Goal: Task Accomplishment & Management: Use online tool/utility

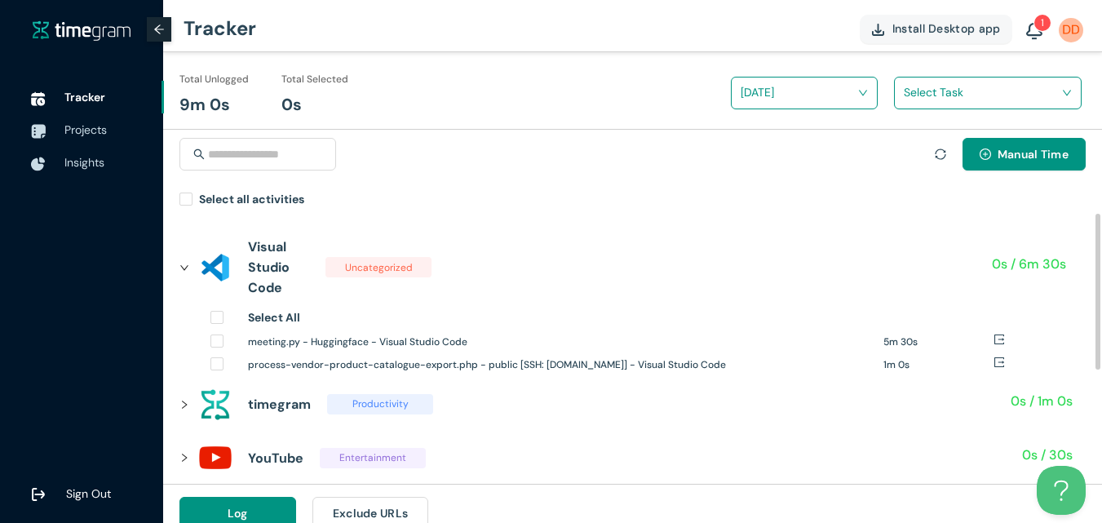
scroll to position [82, 0]
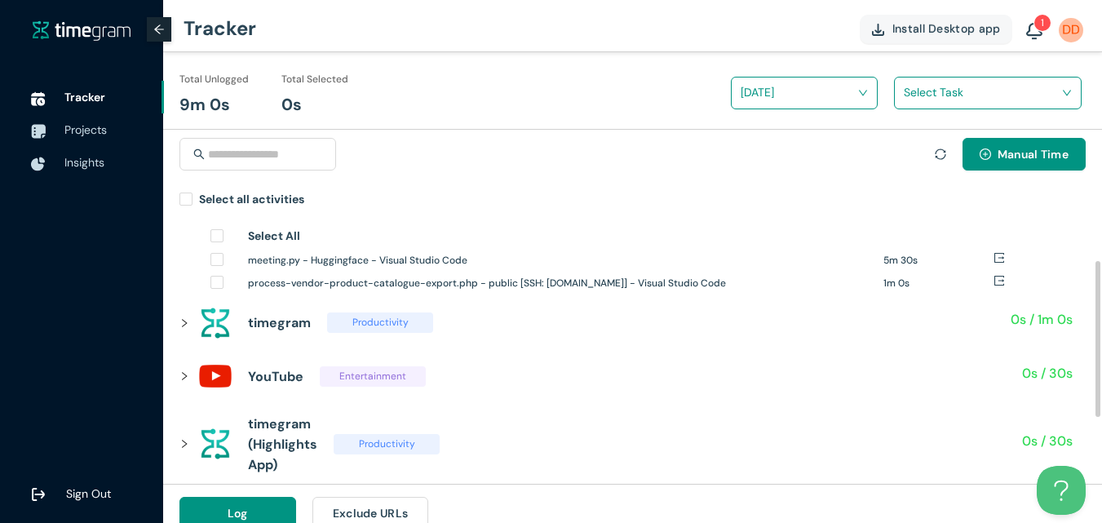
click at [186, 325] on icon "right" at bounding box center [184, 323] width 10 height 10
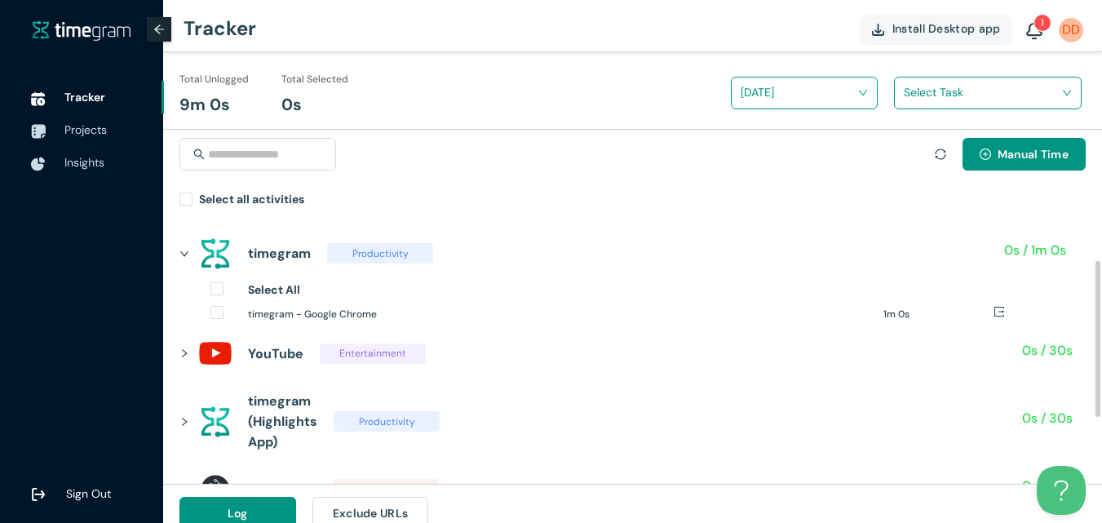
click at [186, 257] on icon "right" at bounding box center [184, 254] width 10 height 10
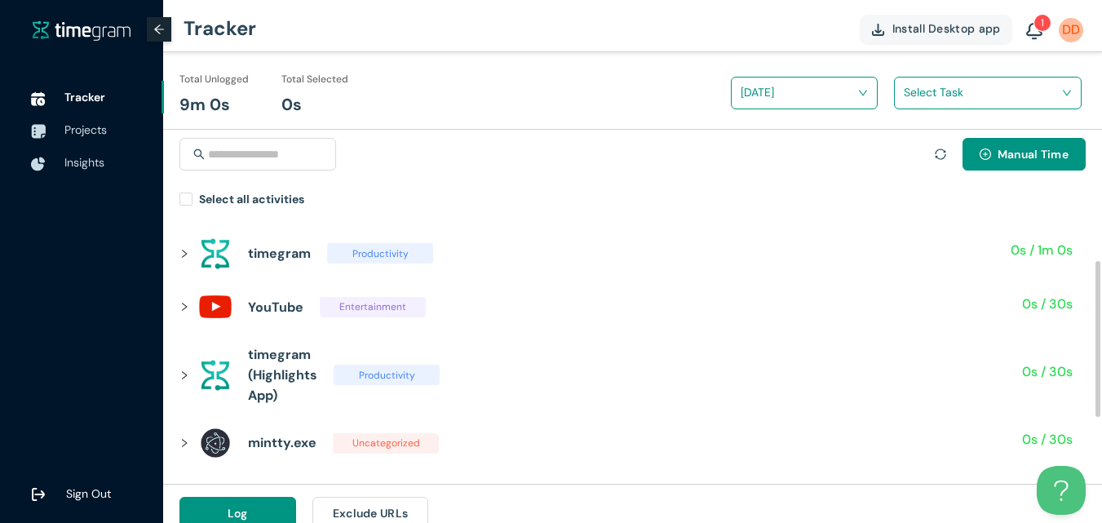
scroll to position [0, 0]
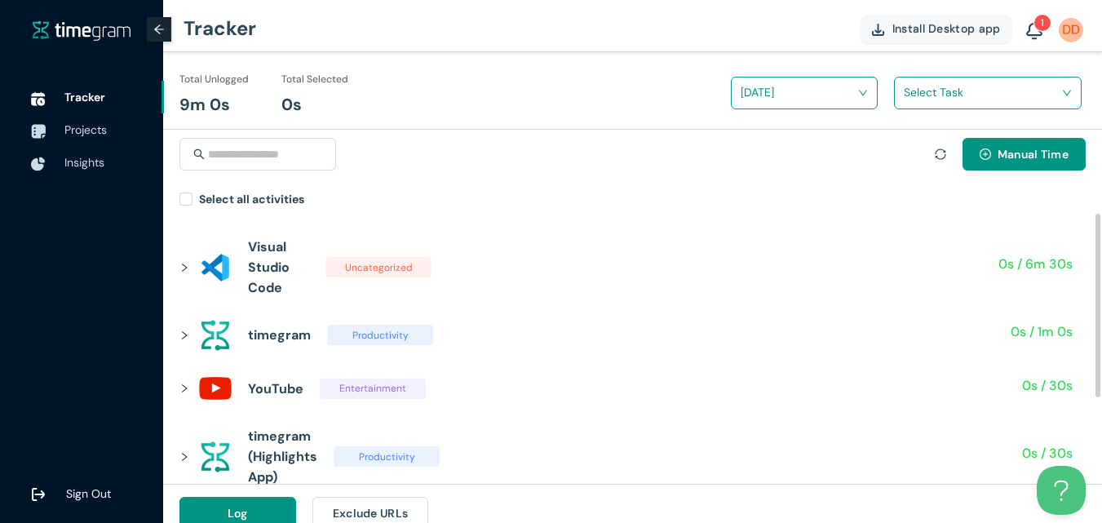
click at [183, 272] on icon "right" at bounding box center [184, 268] width 10 height 10
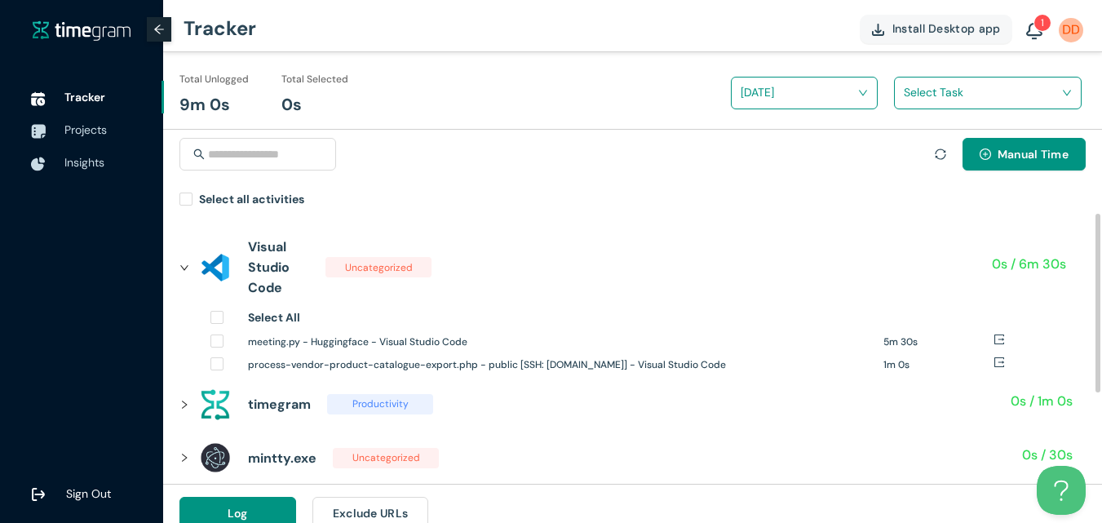
click at [189, 264] on div at bounding box center [189, 268] width 20 height 18
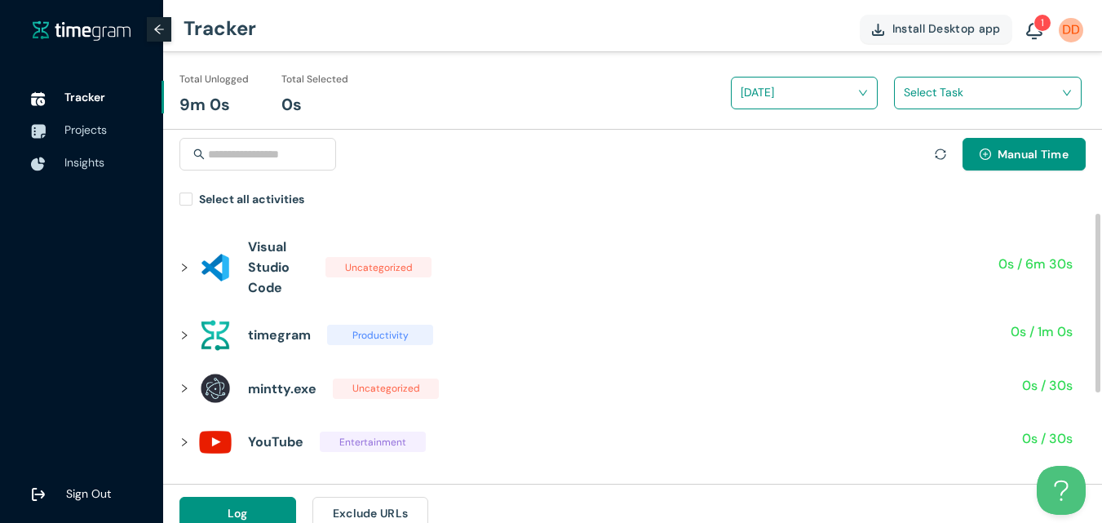
click at [184, 268] on icon "right" at bounding box center [184, 268] width 10 height 10
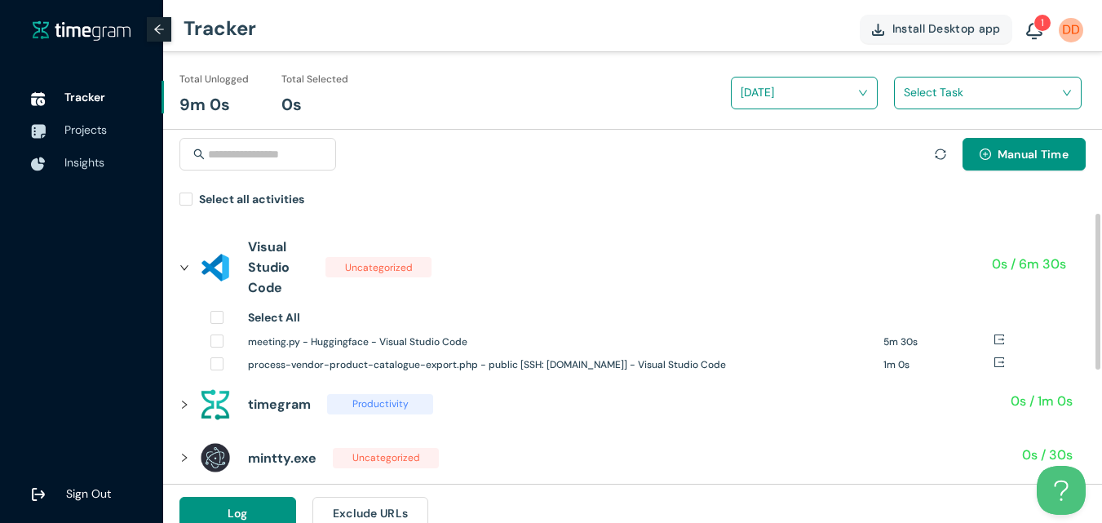
click at [188, 270] on icon "right" at bounding box center [184, 268] width 10 height 10
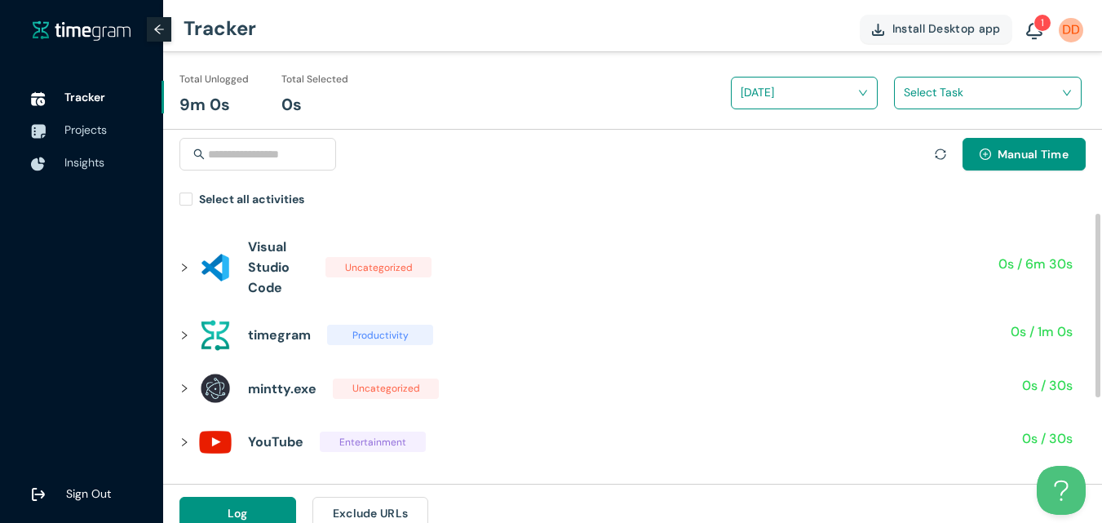
click at [186, 270] on icon "right" at bounding box center [184, 268] width 10 height 10
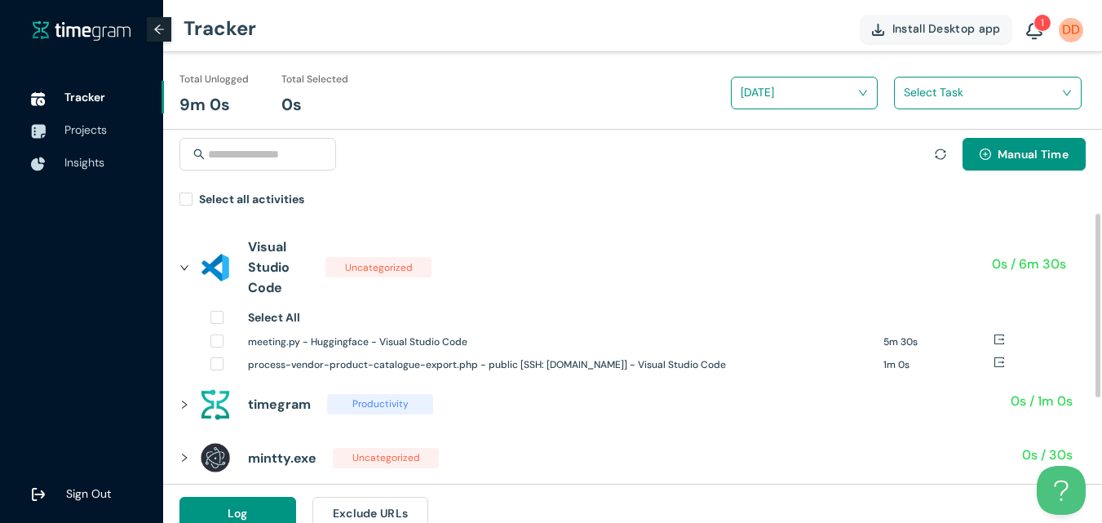
click at [188, 272] on div at bounding box center [189, 268] width 20 height 18
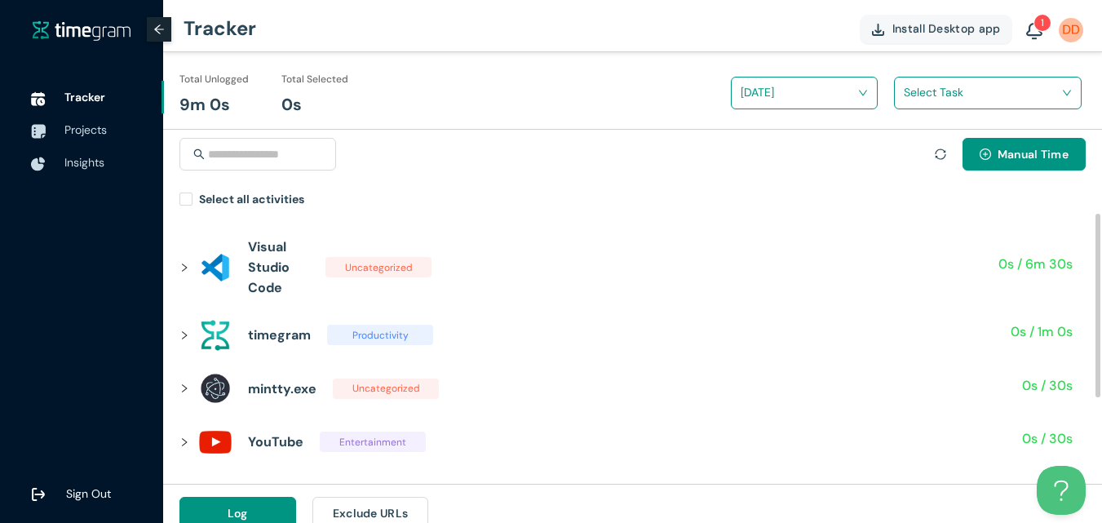
click at [185, 268] on icon "right" at bounding box center [184, 268] width 10 height 10
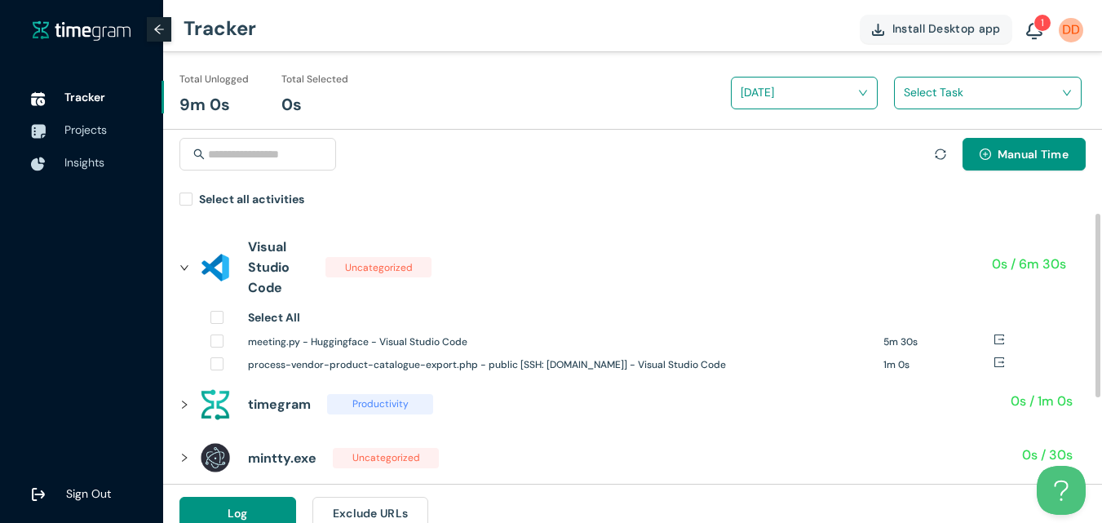
click at [188, 269] on icon "right" at bounding box center [184, 268] width 10 height 10
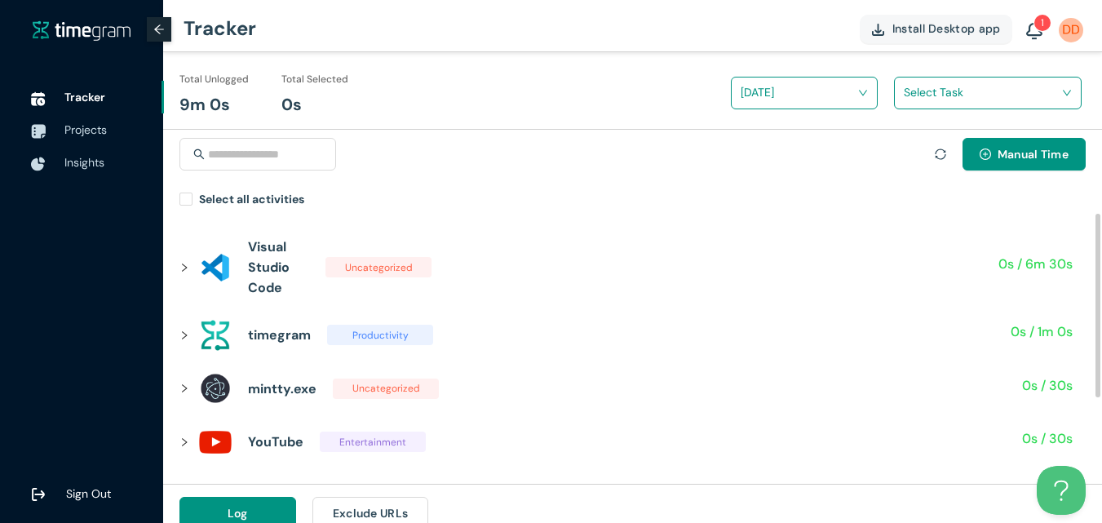
click at [184, 269] on icon "right" at bounding box center [184, 267] width 5 height 8
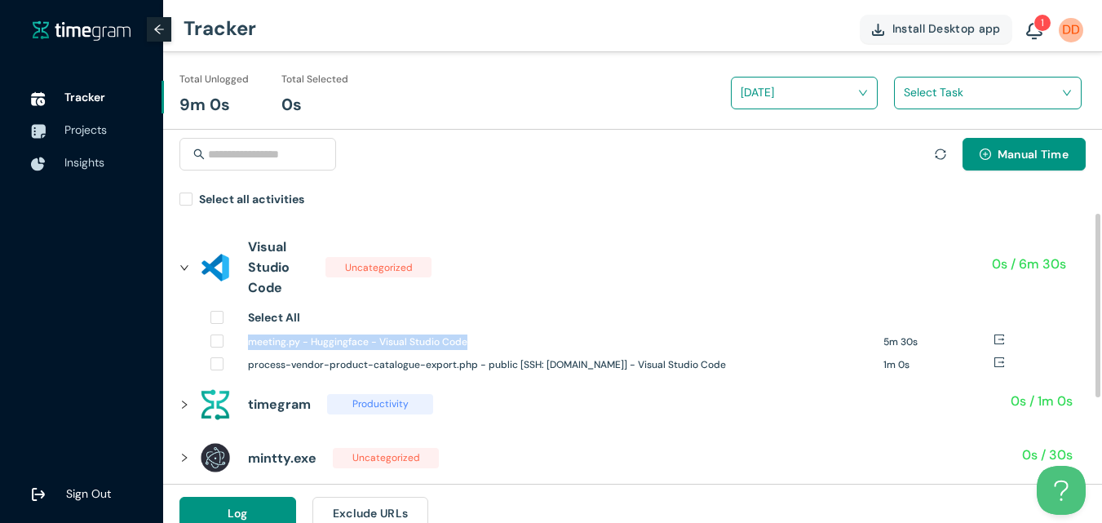
drag, startPoint x: 248, startPoint y: 343, endPoint x: 478, endPoint y: 349, distance: 230.1
click at [478, 349] on h1 "meeting.py - Huggingface - Visual Studio Code" at bounding box center [559, 341] width 623 height 15
click at [503, 352] on div "meeting.py - Huggingface - Visual Studio Code" at bounding box center [559, 344] width 623 height 20
drag, startPoint x: 806, startPoint y: 362, endPoint x: 249, endPoint y: 367, distance: 557.1
click at [249, 367] on h1 "process-vendor-product-catalogue-export.php - public [SSH: [DOMAIN_NAME]] - Vis…" at bounding box center [559, 364] width 623 height 15
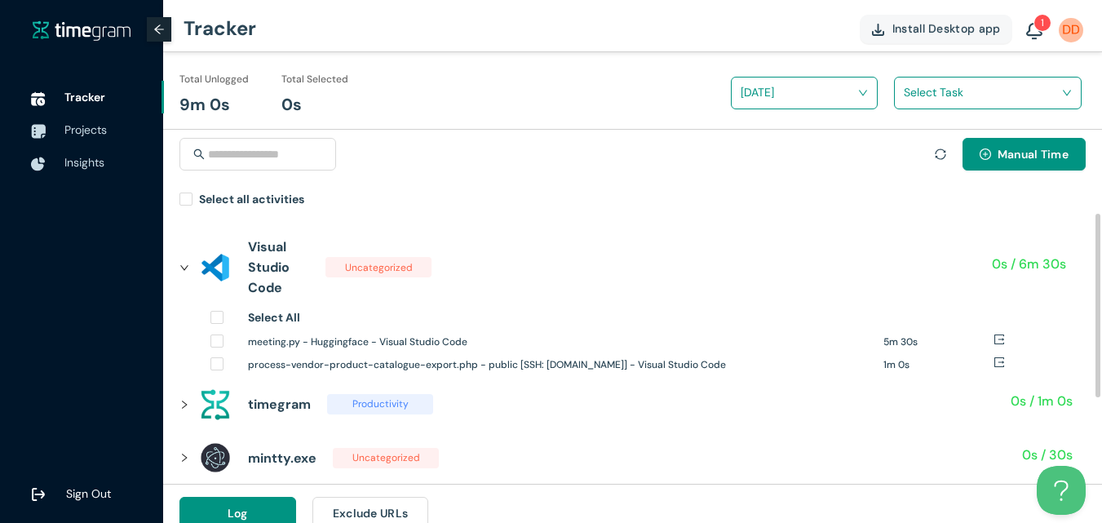
click at [422, 346] on h1 "meeting.py - Huggingface - Visual Studio Code" at bounding box center [559, 341] width 623 height 15
drag, startPoint x: 473, startPoint y: 343, endPoint x: 375, endPoint y: 343, distance: 97.9
click at [375, 343] on h1 "meeting.py - Huggingface - Visual Studio Code" at bounding box center [559, 341] width 623 height 15
click at [294, 343] on h1 "meeting.py - Huggingface - Visual Studio Code" at bounding box center [559, 341] width 623 height 15
drag, startPoint x: 250, startPoint y: 343, endPoint x: 801, endPoint y: 369, distance: 551.9
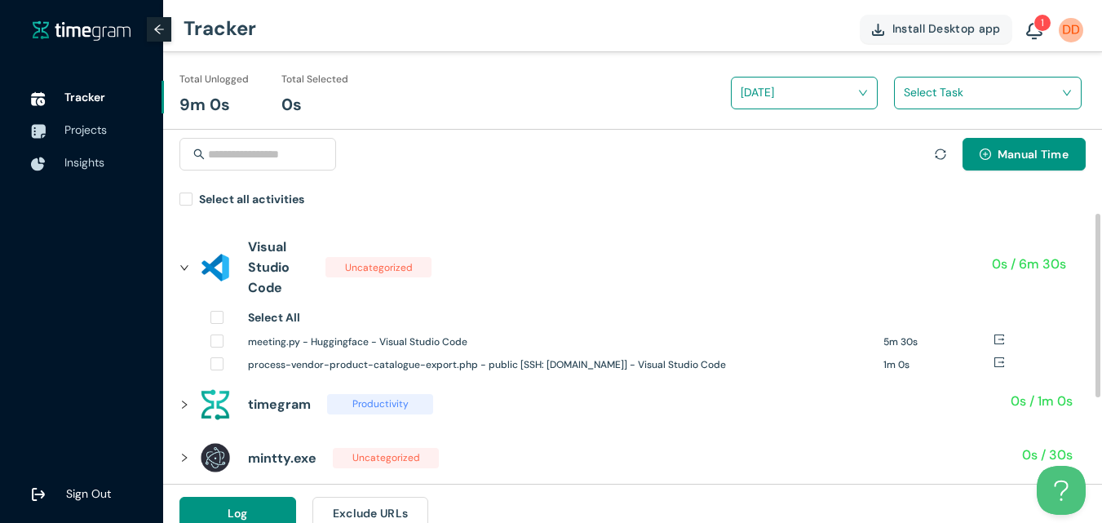
click at [801, 369] on div "Select All meeting.py - Huggingface - Visual Studio Code 5m 30s process-vendor-…" at bounding box center [576, 342] width 733 height 69
click at [806, 369] on h1 "process-vendor-product-catalogue-export.php - public [SSH: [DOMAIN_NAME]] - Vis…" at bounding box center [559, 364] width 623 height 15
drag, startPoint x: 811, startPoint y: 367, endPoint x: 244, endPoint y: 342, distance: 567.4
click at [244, 342] on div "Select All meeting.py - Huggingface - Visual Studio Code 5m 30s process-vendor-…" at bounding box center [576, 342] width 733 height 69
click at [528, 345] on h1 "meeting.py - Huggingface - Visual Studio Code" at bounding box center [559, 341] width 623 height 15
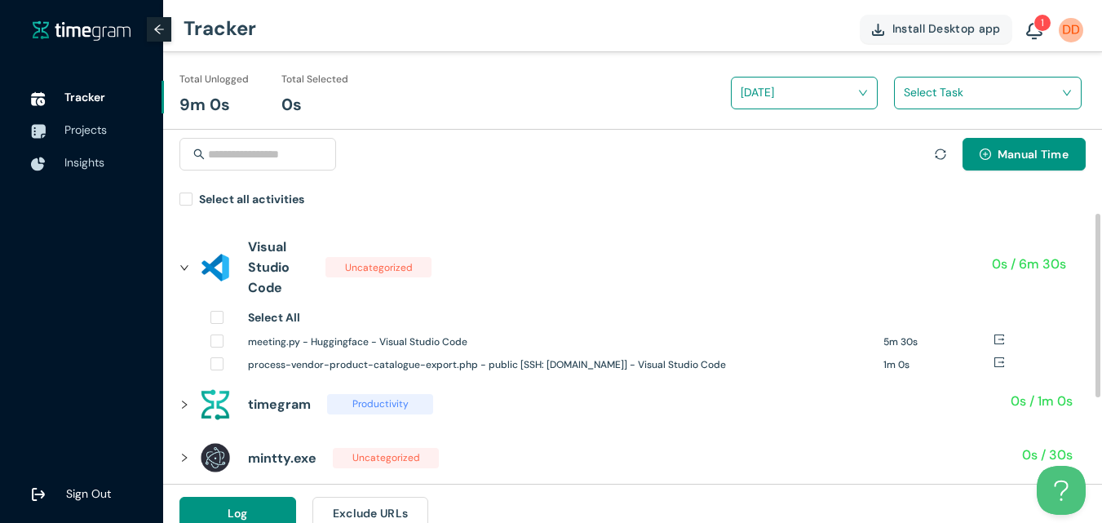
click at [183, 272] on icon "right" at bounding box center [184, 268] width 10 height 10
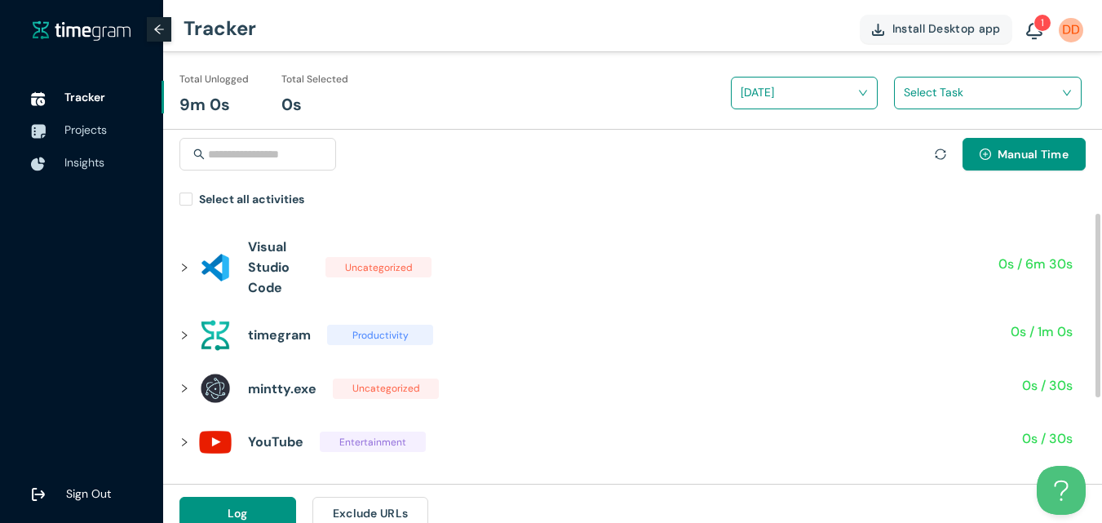
click at [184, 267] on icon "right" at bounding box center [184, 268] width 10 height 10
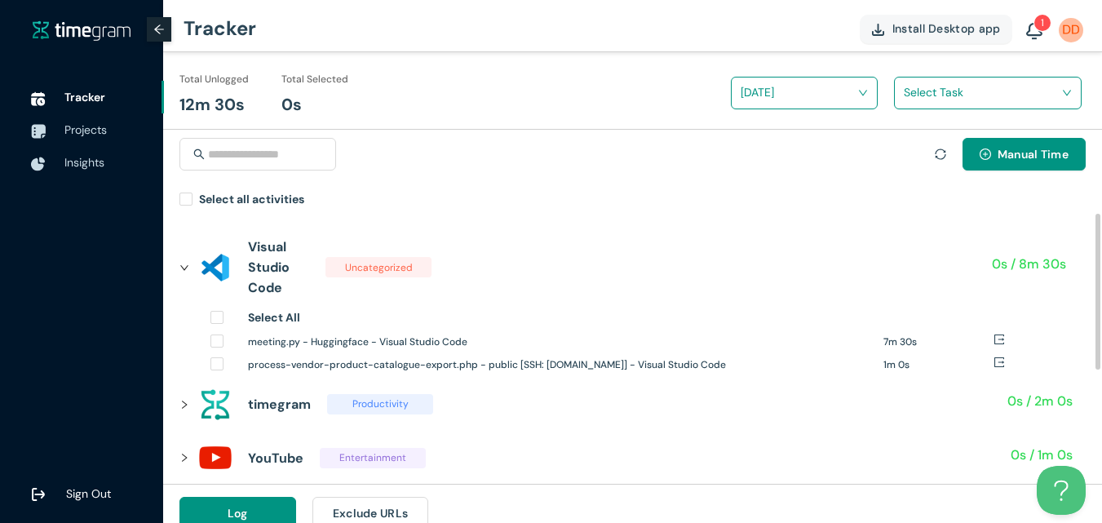
click at [184, 458] on icon "right" at bounding box center [184, 458] width 10 height 10
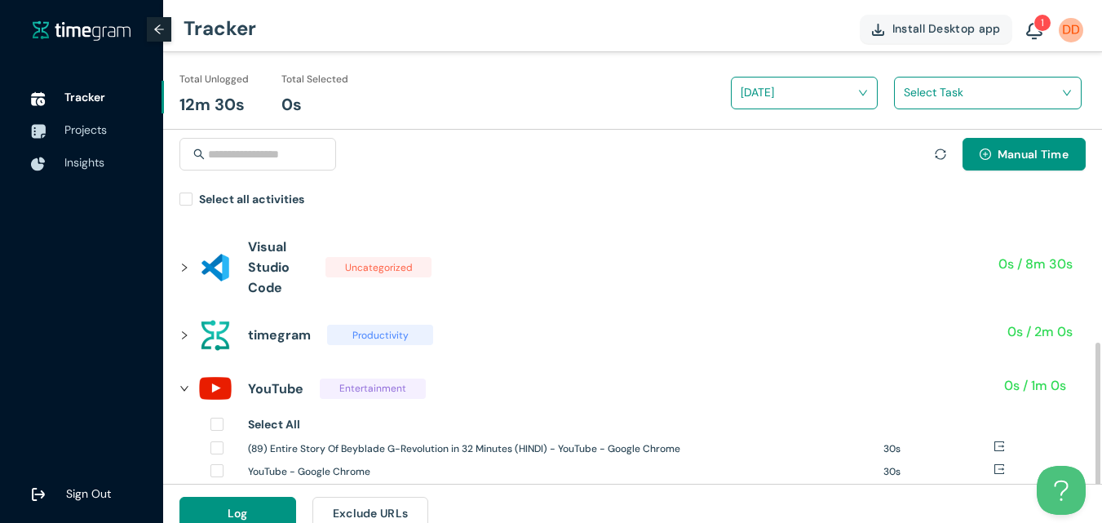
scroll to position [82, 0]
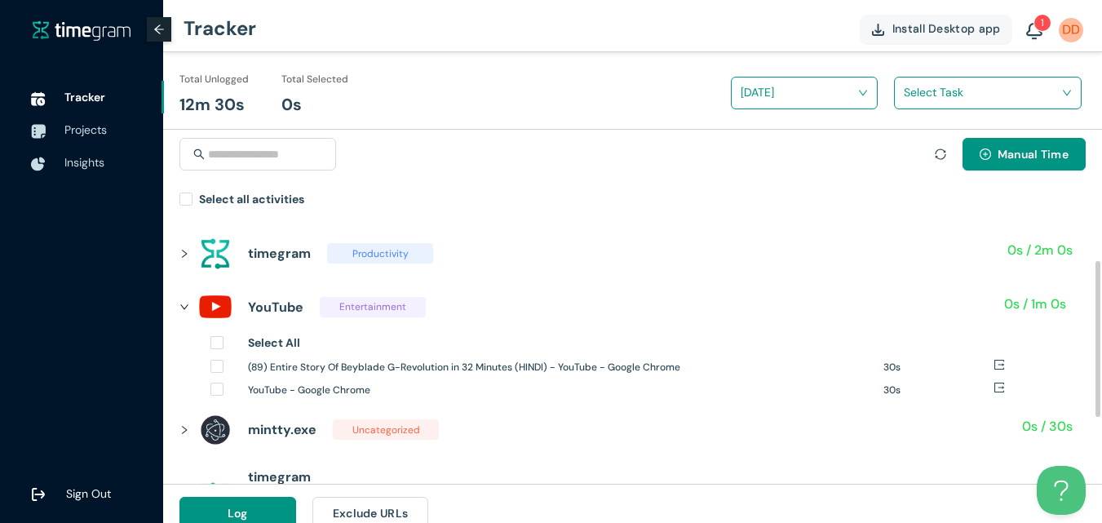
click at [184, 312] on span "right" at bounding box center [184, 307] width 10 height 10
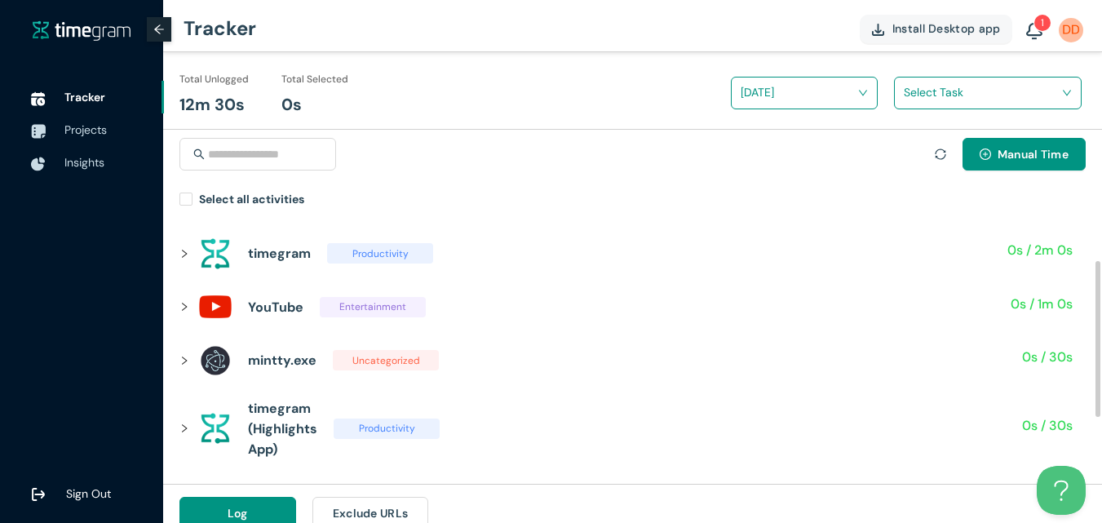
scroll to position [0, 0]
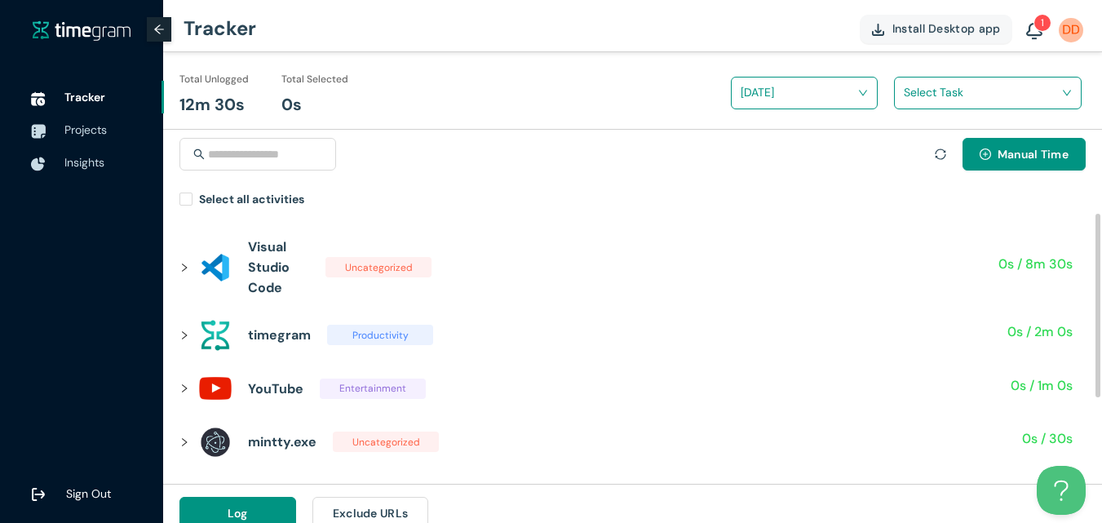
click at [192, 268] on div at bounding box center [189, 268] width 20 height 18
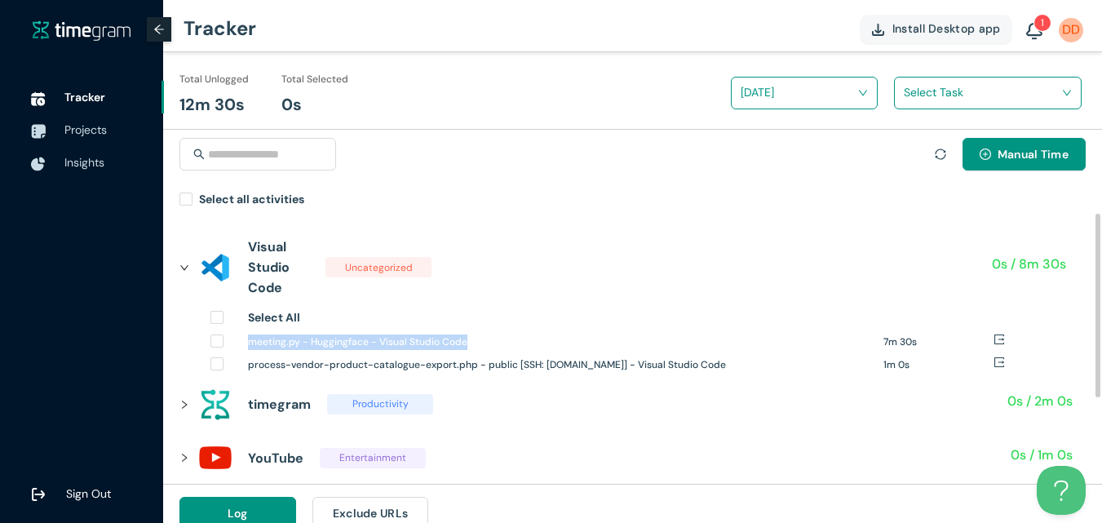
drag, startPoint x: 244, startPoint y: 341, endPoint x: 476, endPoint y: 354, distance: 232.8
click at [476, 354] on div "meeting.py - Huggingface - Visual Studio Code 7m 30s" at bounding box center [576, 343] width 733 height 23
click at [577, 351] on div "meeting.py - Huggingface - Visual Studio Code" at bounding box center [559, 344] width 623 height 20
drag, startPoint x: 806, startPoint y: 363, endPoint x: 249, endPoint y: 378, distance: 557.2
click at [249, 378] on div "Visual Studio Code Uncategorized 0s / 8m 30s Select All meeting.py - Huggingfac…" at bounding box center [632, 423] width 906 height 395
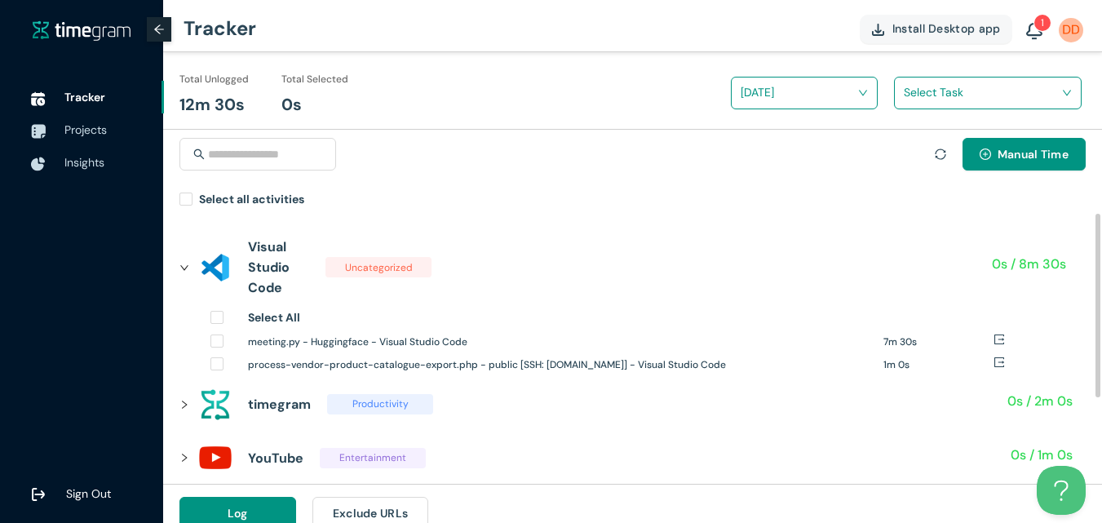
click at [249, 378] on div "timegram Productivity" at bounding box center [362, 405] width 326 height 54
click at [183, 267] on icon "right" at bounding box center [184, 268] width 10 height 10
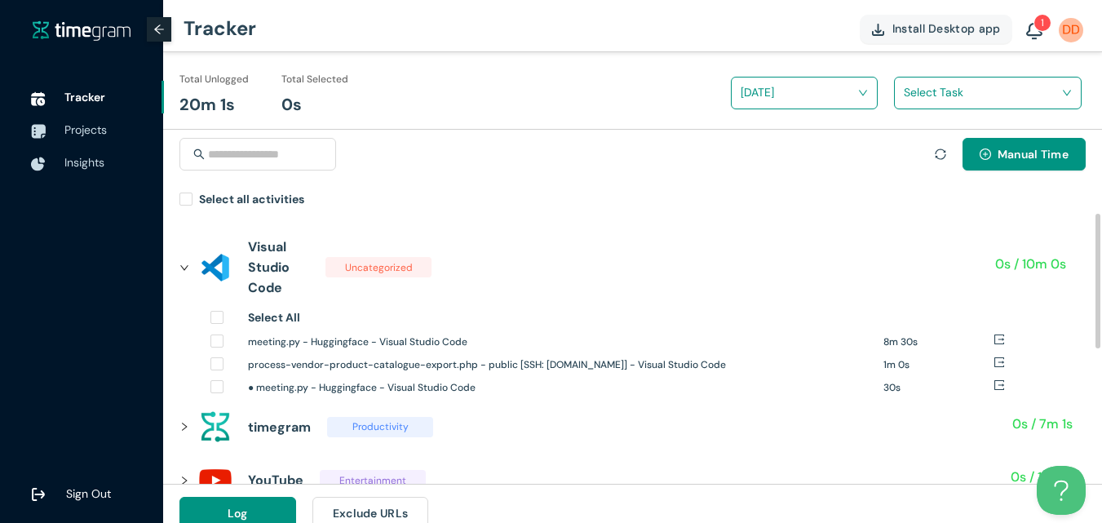
click at [183, 272] on div at bounding box center [189, 268] width 20 height 18
